Goal: Find specific page/section: Find specific page/section

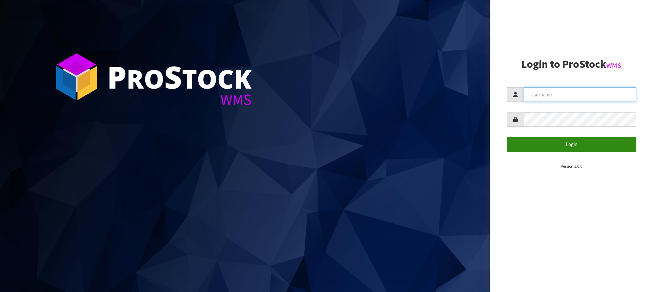
type input "[PERSON_NAME][EMAIL_ADDRESS][DOMAIN_NAME]"
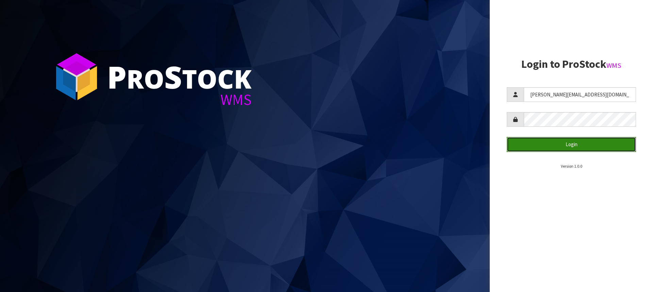
click at [577, 140] on button "Login" at bounding box center [571, 144] width 129 height 15
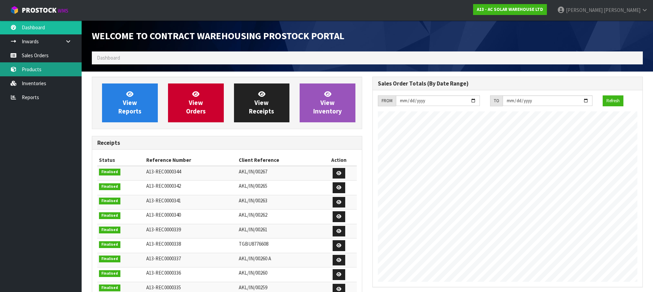
scroll to position [414, 281]
click at [32, 71] on link "Products" at bounding box center [41, 69] width 82 height 14
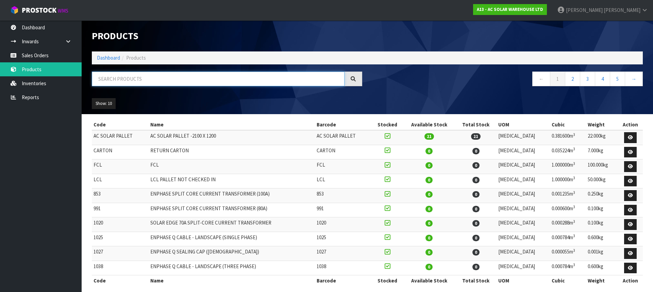
click at [142, 78] on input "text" at bounding box center [218, 78] width 253 height 15
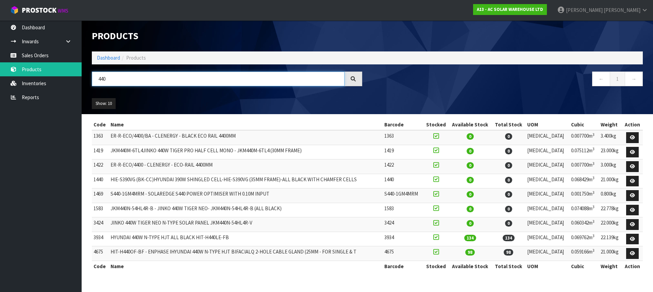
click at [113, 80] on input "440" at bounding box center [218, 78] width 253 height 15
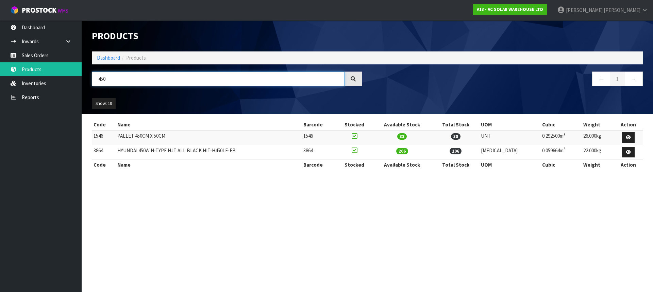
type input "450"
